Goal: Navigation & Orientation: Understand site structure

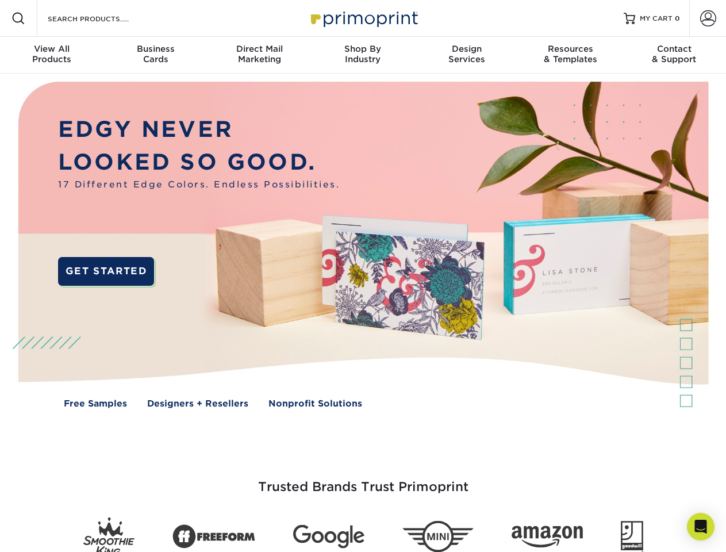
click at [363, 276] on img at bounding box center [362, 253] width 719 height 359
click at [18, 18] on span at bounding box center [19, 19] width 14 height 14
click at [708, 18] on span at bounding box center [708, 18] width 16 height 16
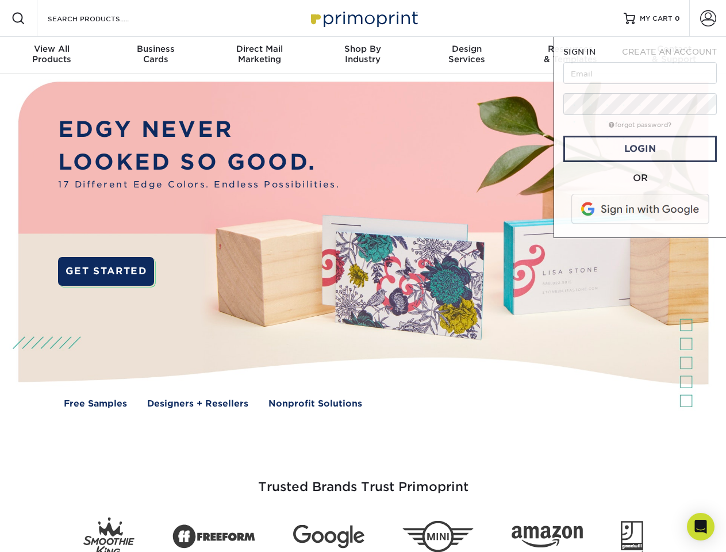
click at [52, 55] on div "View All Products" at bounding box center [52, 54] width 104 height 21
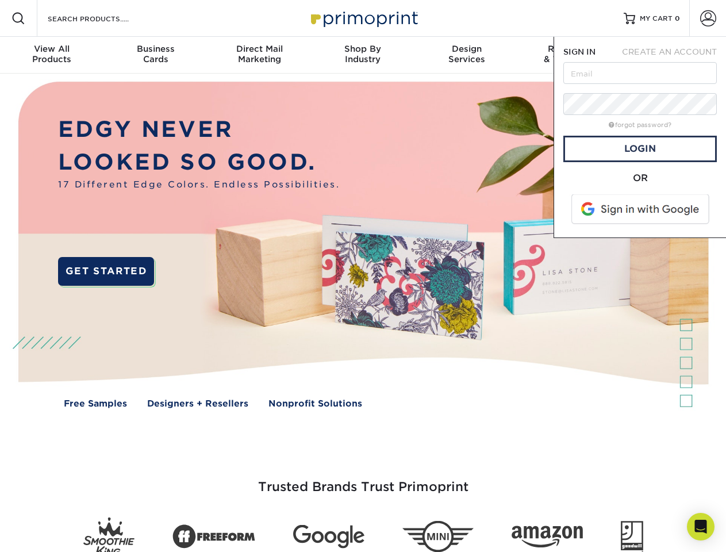
click at [155, 55] on div "Business Cards" at bounding box center [156, 54] width 104 height 21
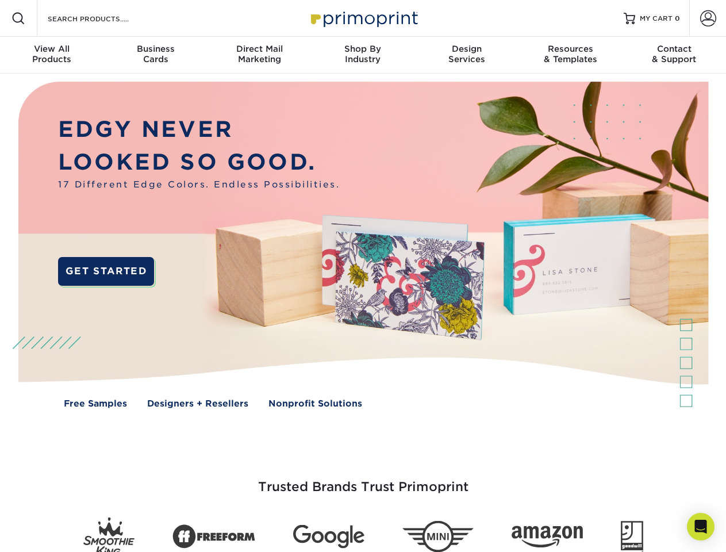
click at [259, 55] on div "Direct Mail Marketing" at bounding box center [260, 54] width 104 height 21
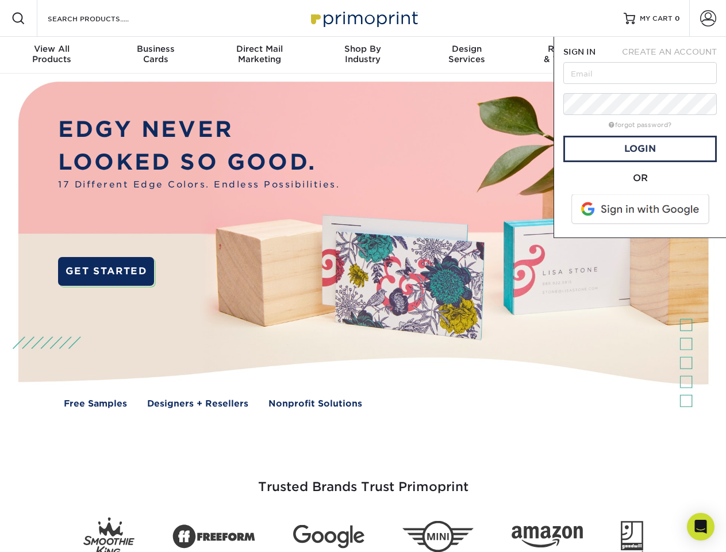
click at [363, 55] on div "Shop By Industry" at bounding box center [363, 54] width 104 height 21
click at [467, 55] on div "Design Services" at bounding box center [467, 54] width 104 height 21
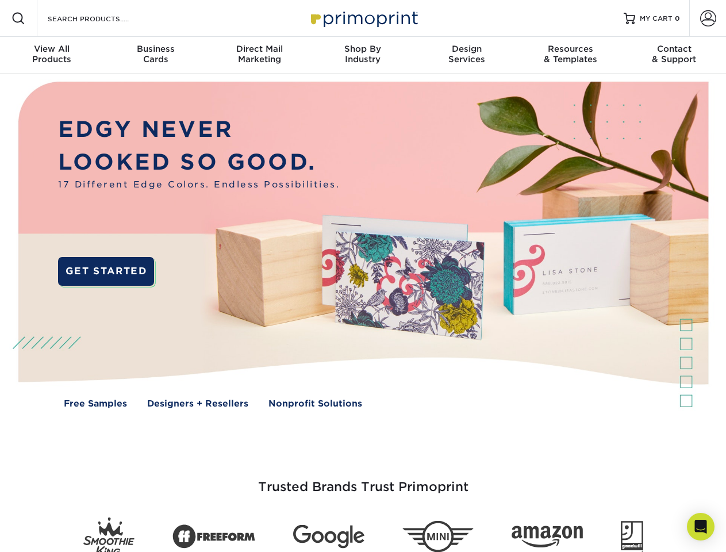
click at [570, 55] on span "SIGN IN" at bounding box center [580, 51] width 32 height 9
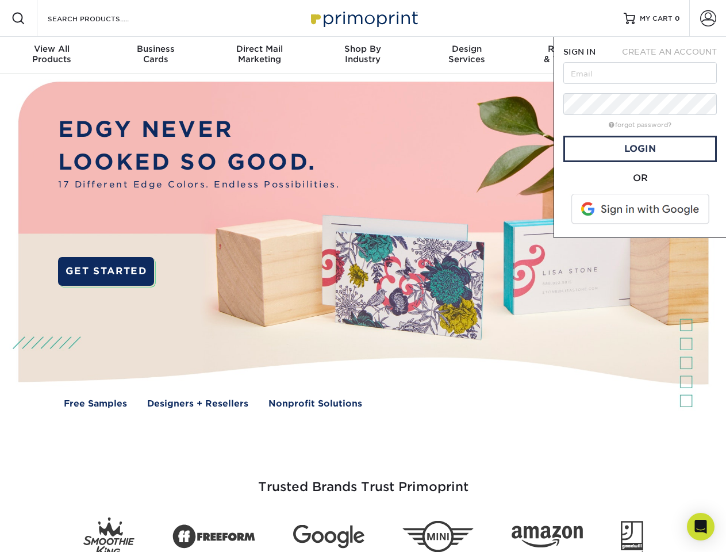
click at [675, 55] on div "Contact & Support" at bounding box center [675, 54] width 104 height 21
